Goal: Information Seeking & Learning: Check status

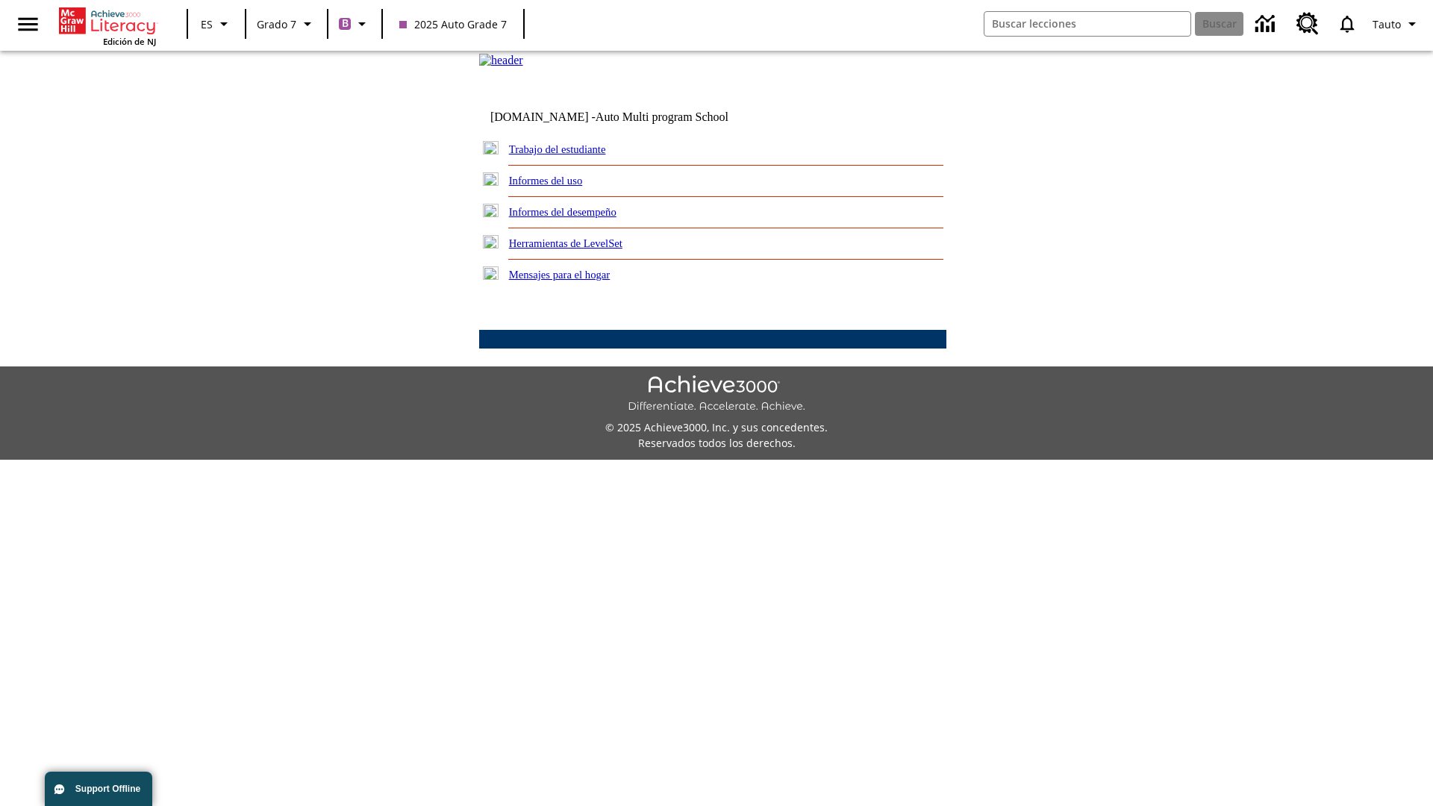
click at [582, 218] on link "Informes del desempeño" at bounding box center [562, 212] width 107 height 12
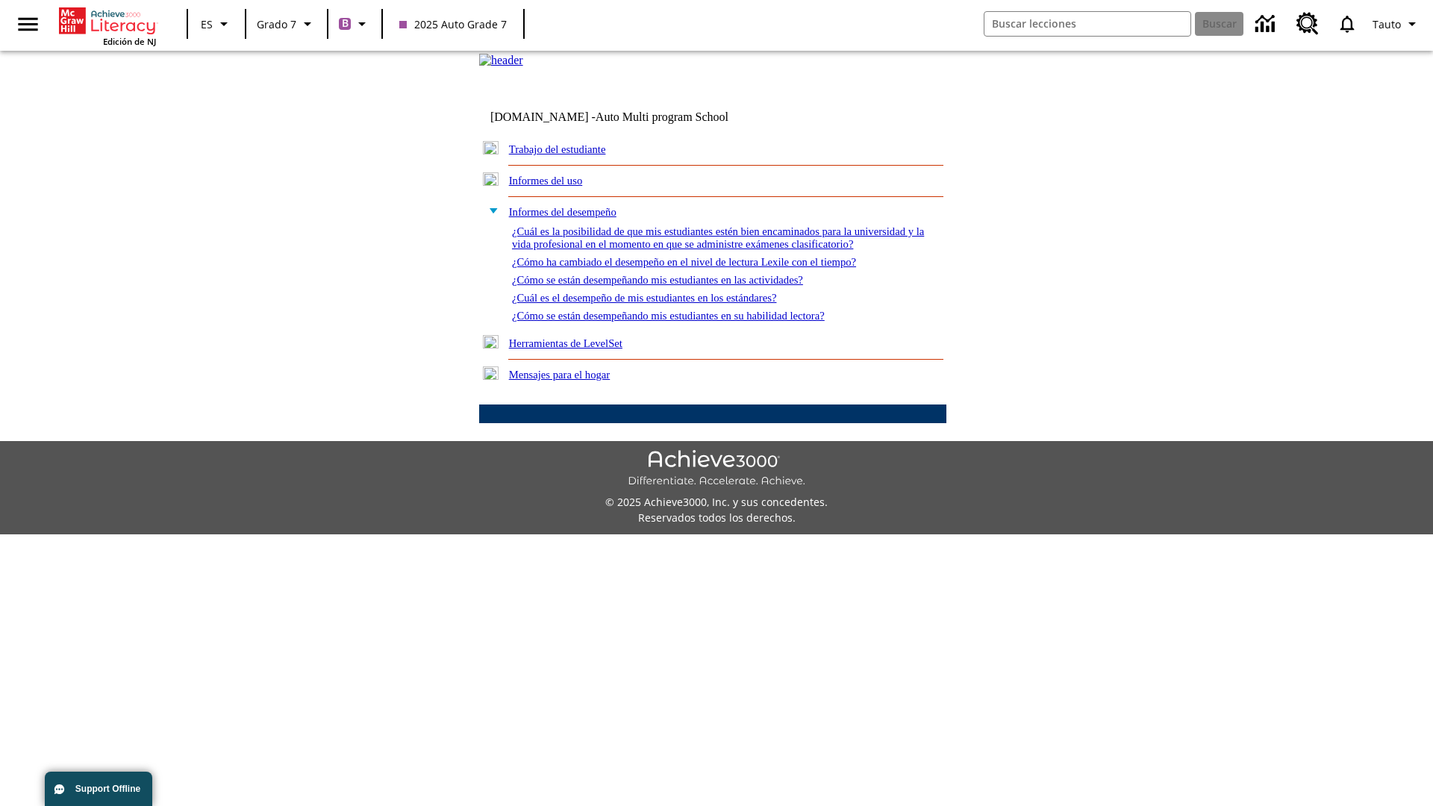
click at [695, 322] on link "¿Cómo se están desempeñando mis estudiantes en su habilidad lectora?" at bounding box center [668, 316] width 313 height 12
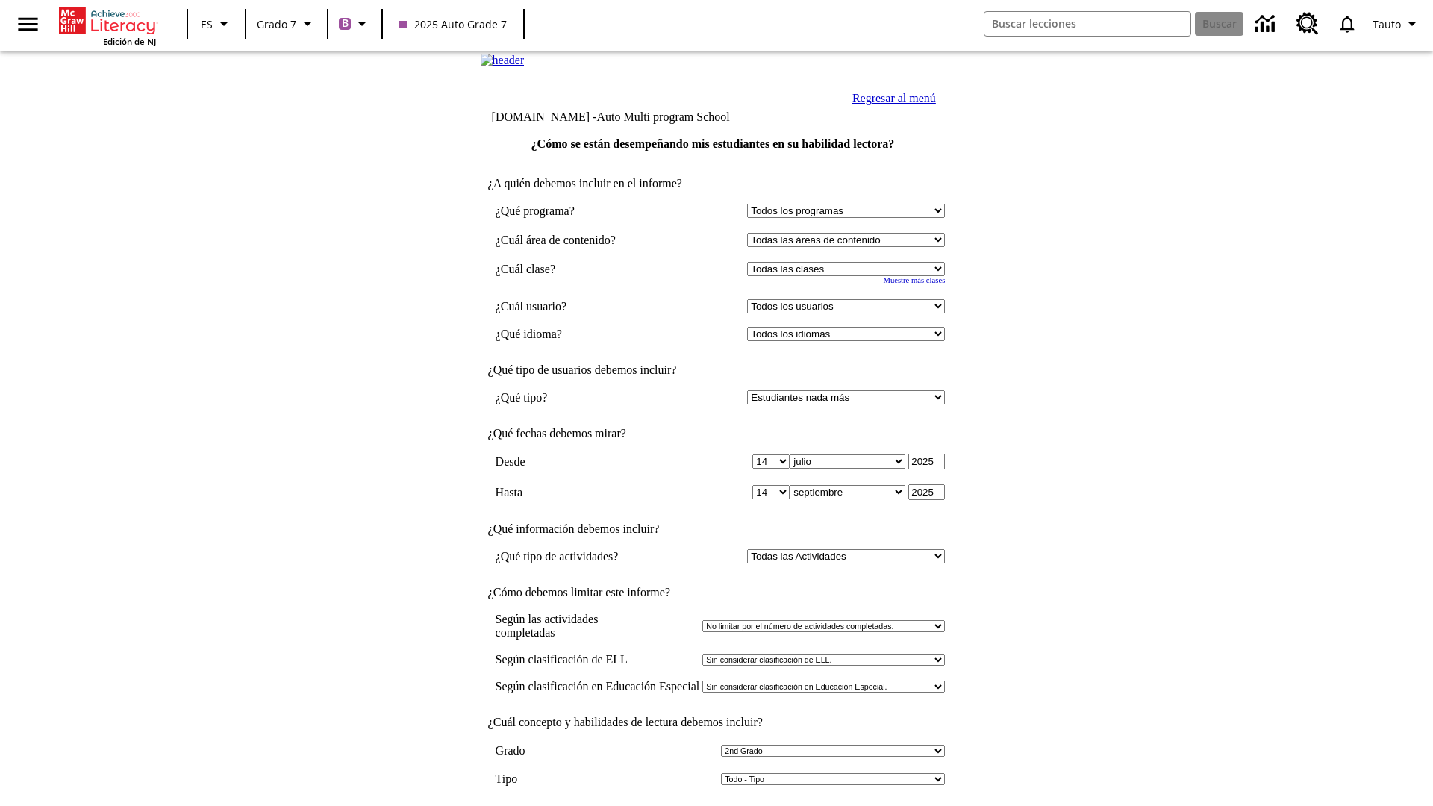
select select "2"
click at [713, 805] on input "Ver Informe" at bounding box center [712, 821] width 69 height 16
select select "2349292"
